Goal: Navigation & Orientation: Go to known website

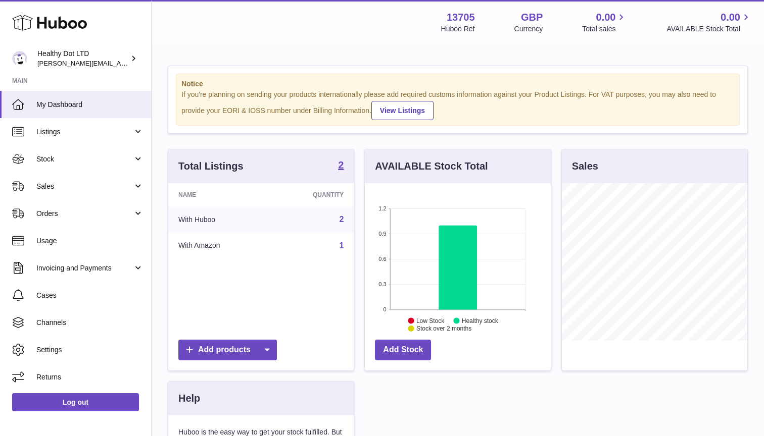
scroll to position [158, 186]
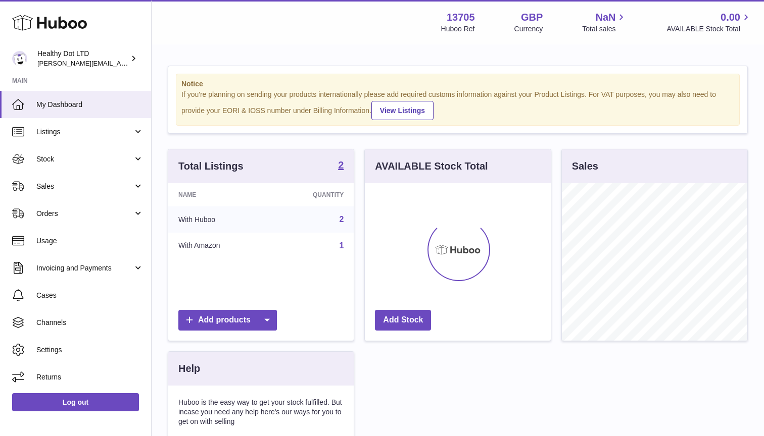
scroll to position [158, 186]
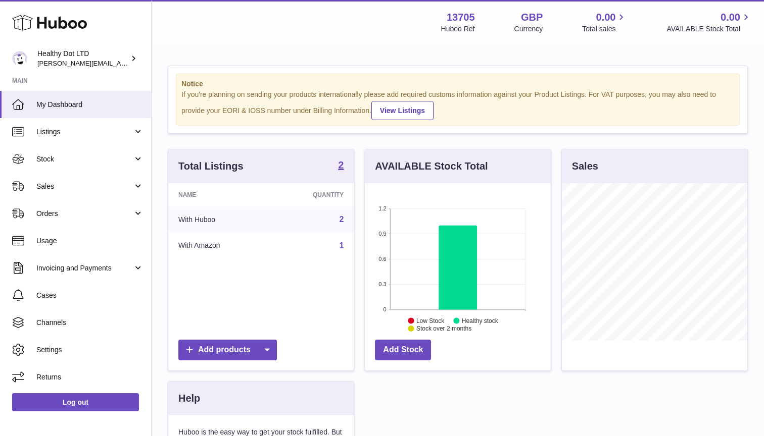
click at [10, 1] on div "Huboo Healthy Dot LTD [PERSON_NAME][EMAIL_ADDRESS][DOMAIN_NAME] Main My Dashboa…" at bounding box center [76, 218] width 152 height 436
